Goal: Transaction & Acquisition: Purchase product/service

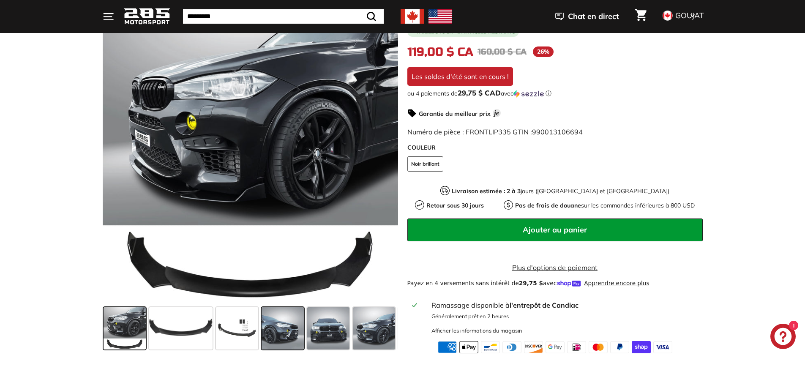
click at [285, 336] on span at bounding box center [283, 328] width 42 height 42
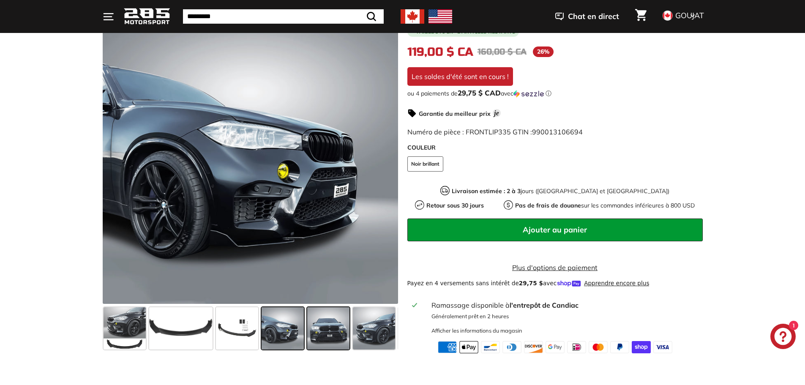
click at [330, 339] on span at bounding box center [328, 328] width 42 height 42
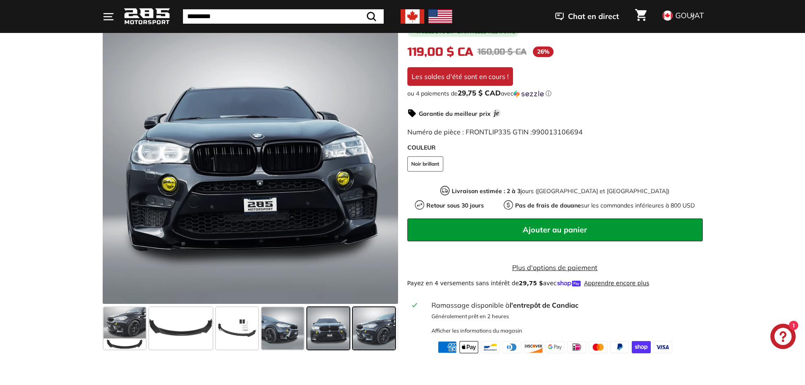
click at [378, 332] on span at bounding box center [374, 328] width 42 height 42
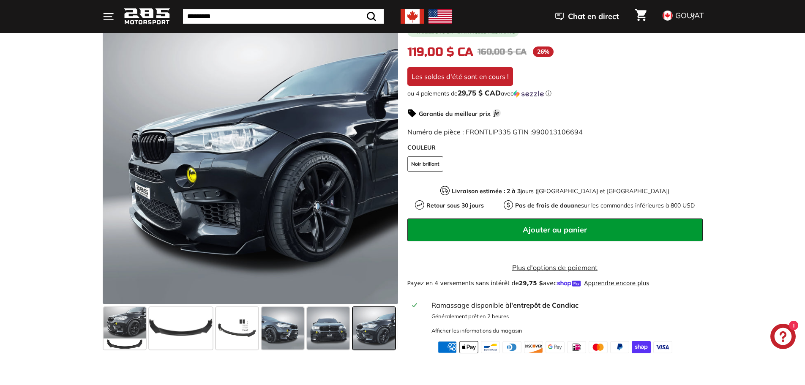
scroll to position [0, 44]
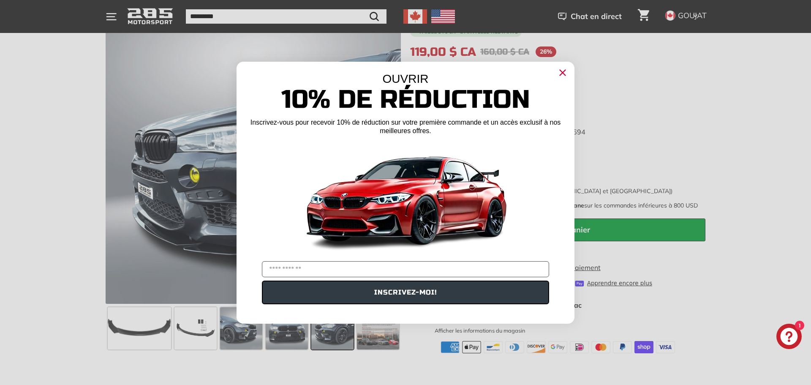
click at [567, 69] on circle "Fermer la boîte de dialogue" at bounding box center [563, 72] width 13 height 13
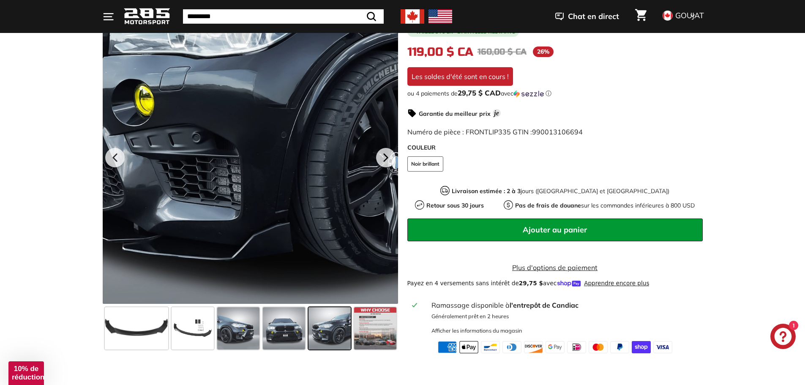
click at [239, 250] on div at bounding box center [250, 155] width 295 height 295
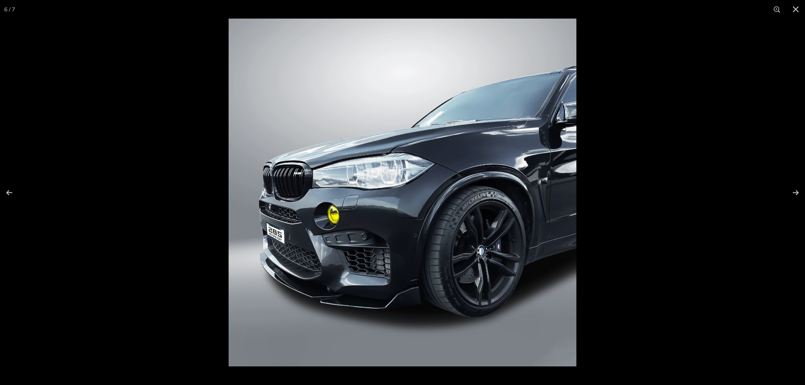
click at [401, 300] on img at bounding box center [403, 193] width 348 height 348
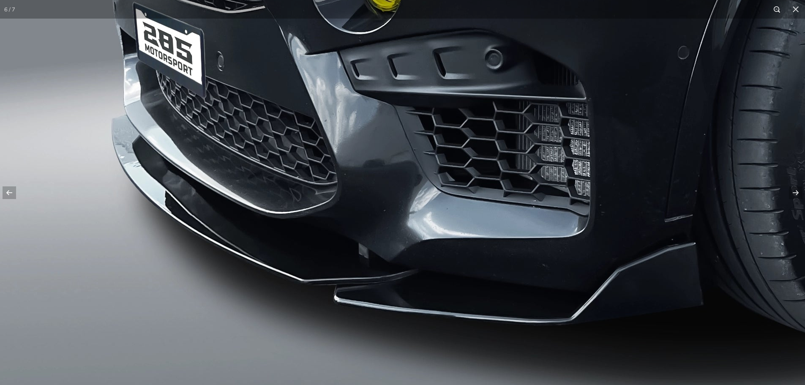
click at [775, 11] on button at bounding box center [777, 9] width 19 height 19
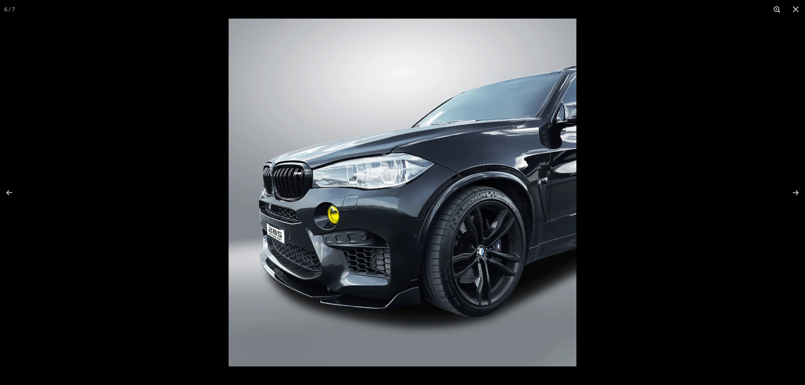
click at [775, 11] on button at bounding box center [777, 9] width 19 height 19
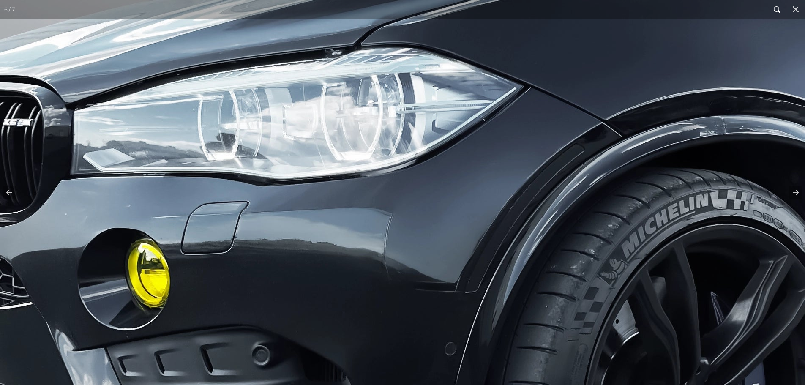
click at [775, 11] on button at bounding box center [777, 9] width 19 height 19
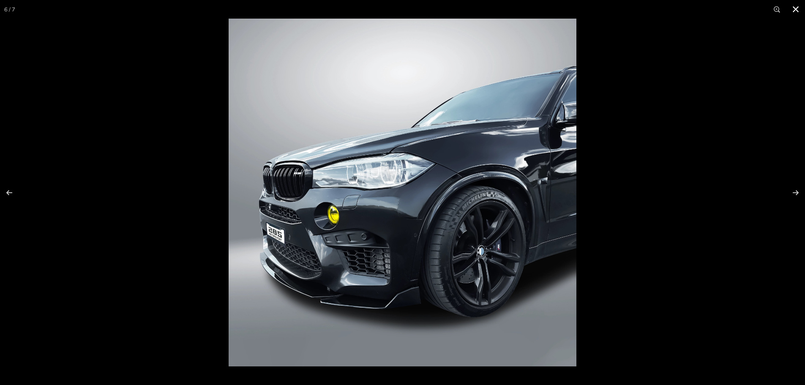
click at [796, 8] on button at bounding box center [795, 9] width 19 height 19
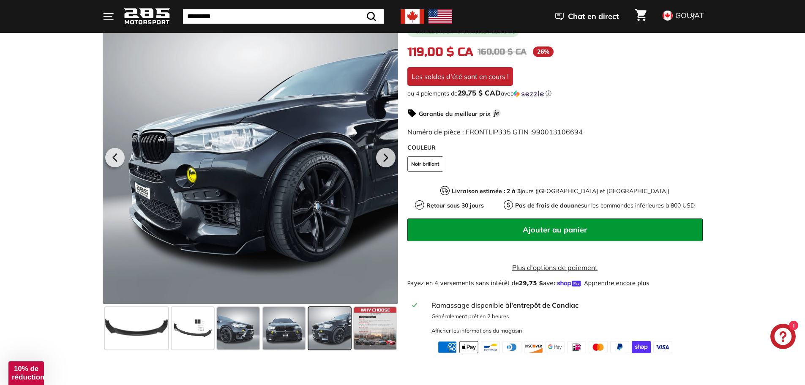
click at [109, 15] on icon ". . ." at bounding box center [108, 16] width 11 height 11
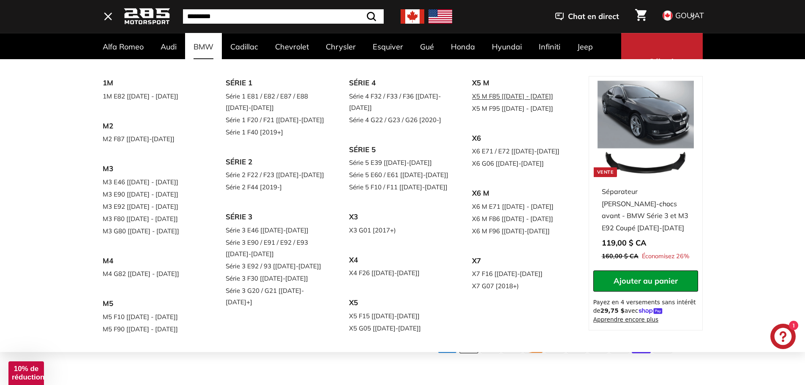
click at [496, 96] on font "X5 M F85 [[DATE] - [DATE]]" at bounding box center [512, 96] width 81 height 8
